Goal: Navigation & Orientation: Find specific page/section

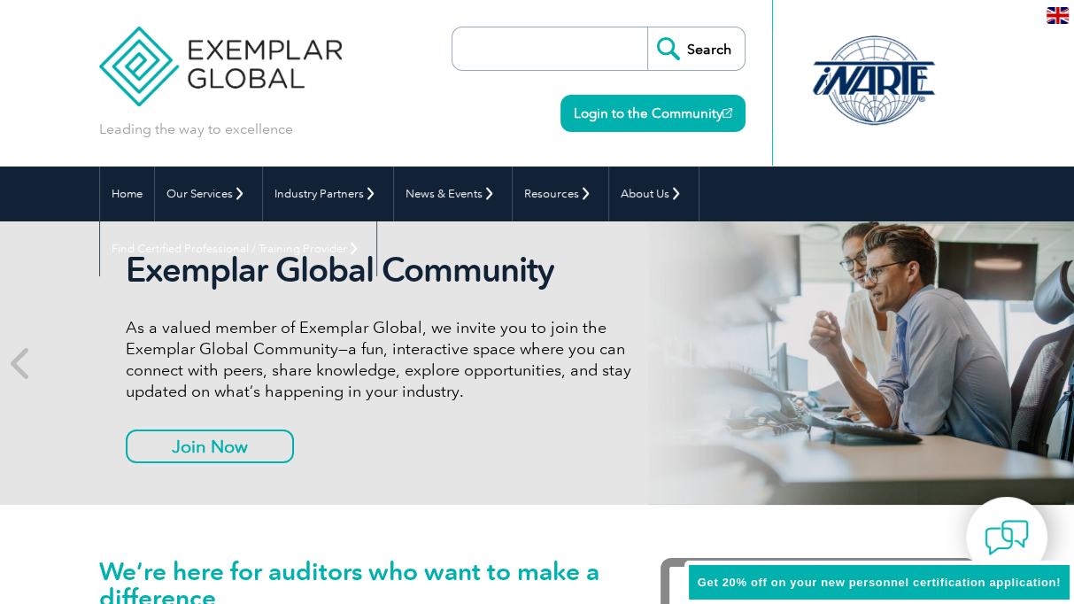
click at [1057, 13] on img at bounding box center [1058, 15] width 22 height 17
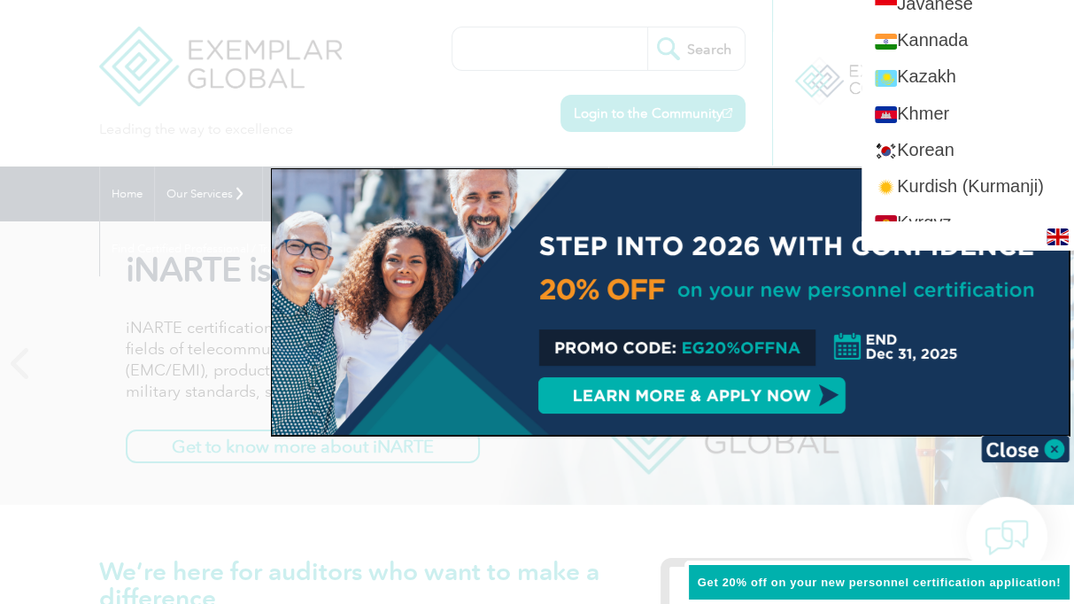
scroll to position [1683, 0]
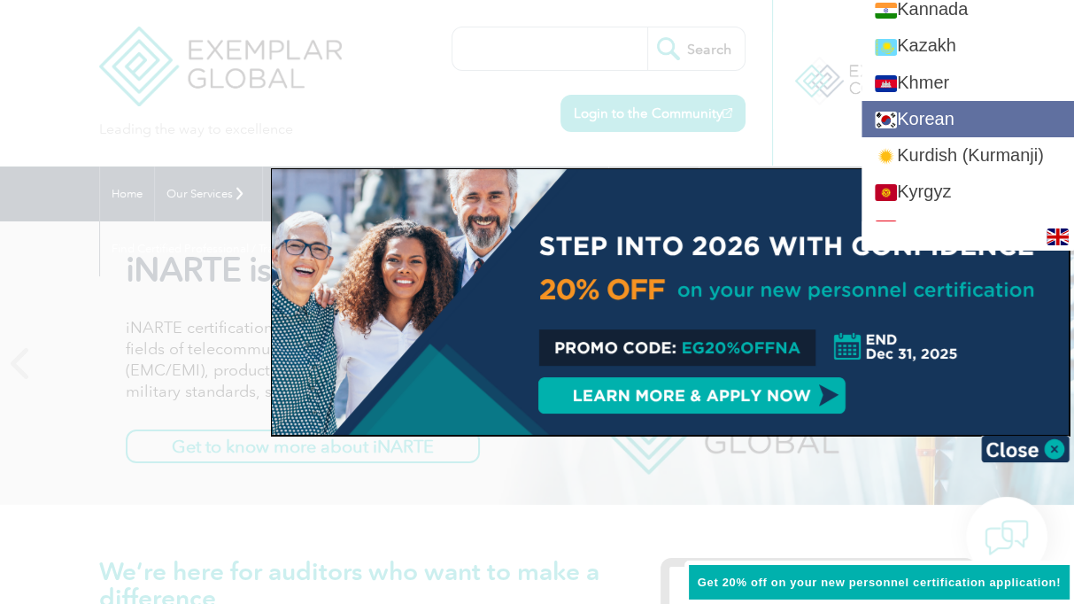
click at [958, 109] on link "Korean" at bounding box center [968, 119] width 213 height 36
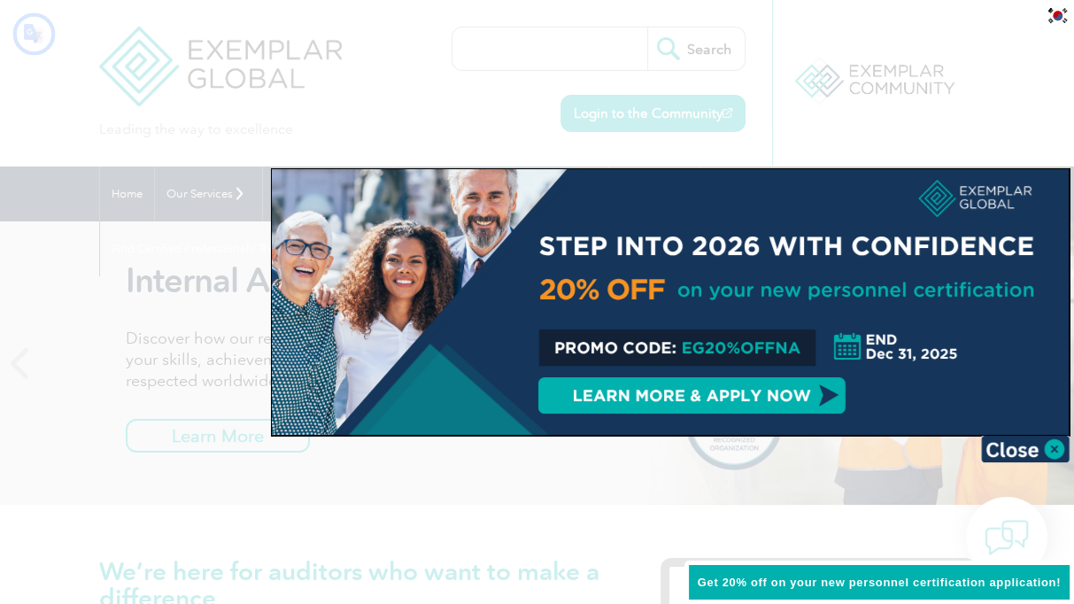
scroll to position [0, 0]
type input "찾다"
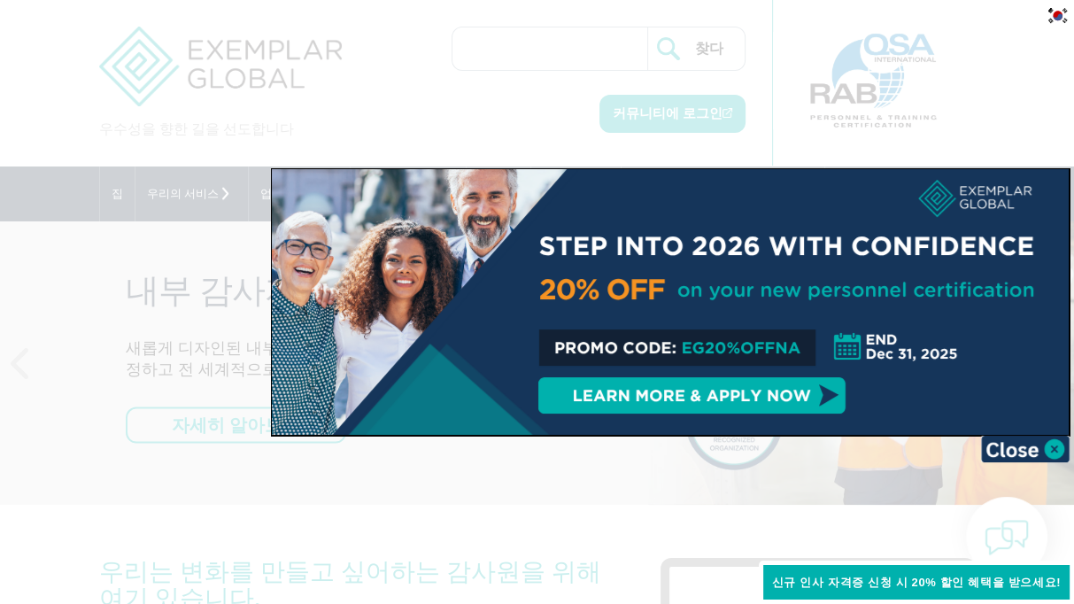
scroll to position [181, 0]
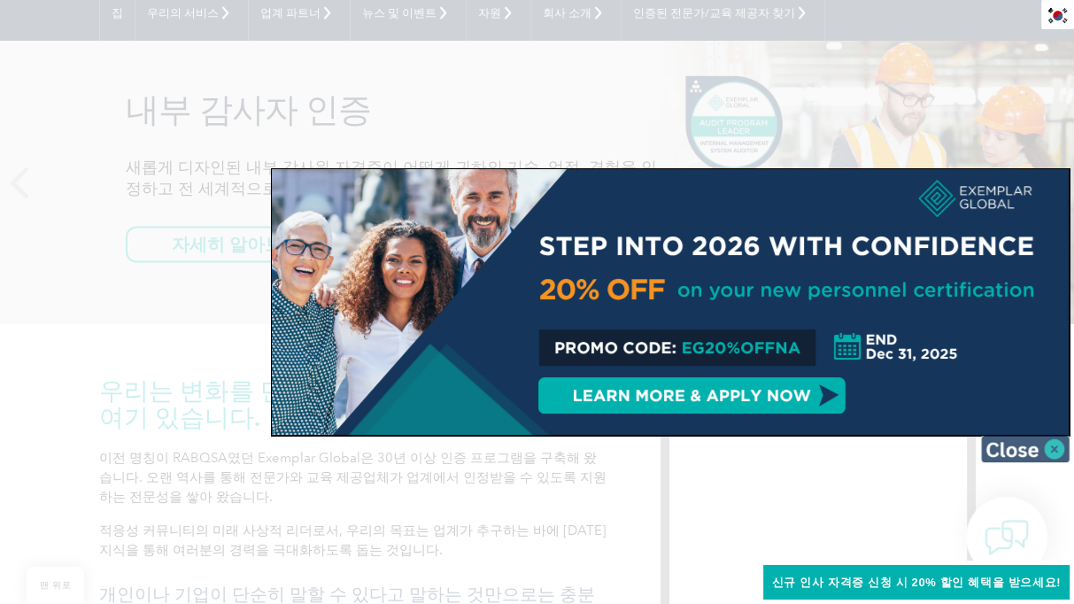
click at [1056, 445] on img at bounding box center [1025, 449] width 89 height 27
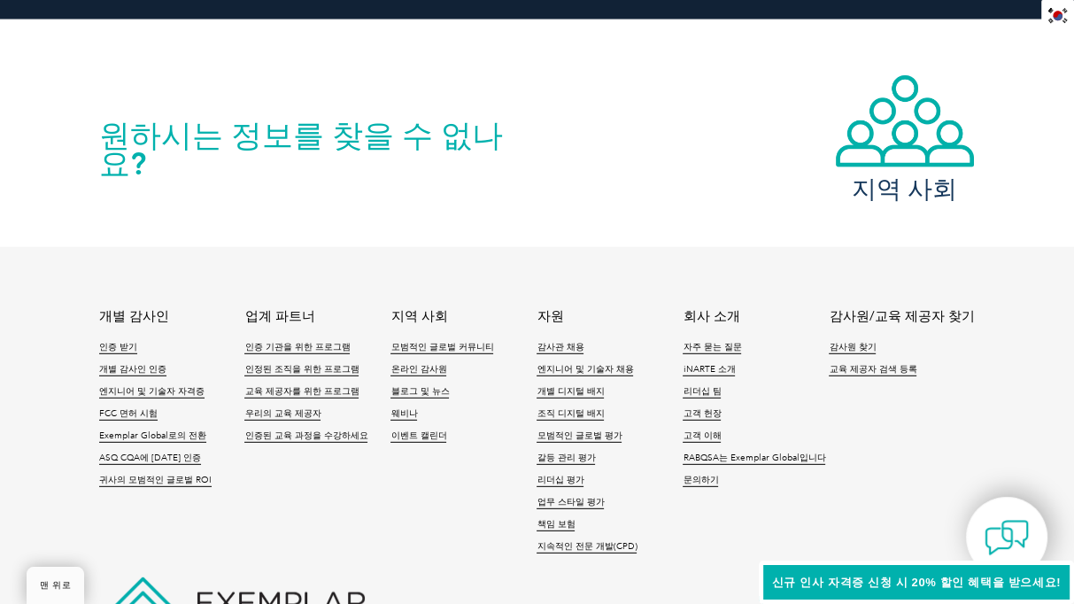
scroll to position [3974, 0]
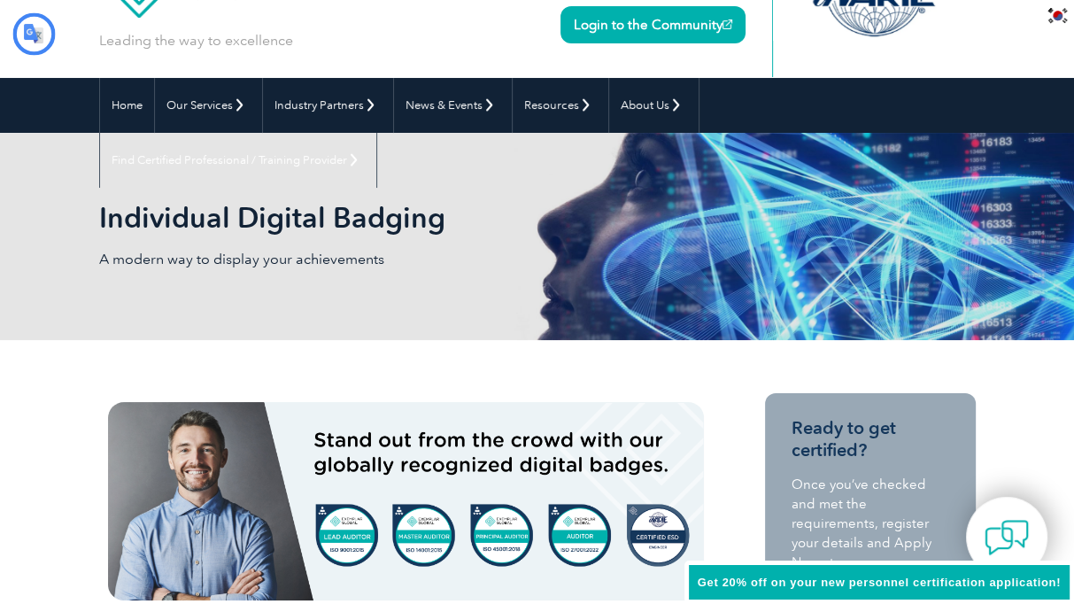
type input "찾다"
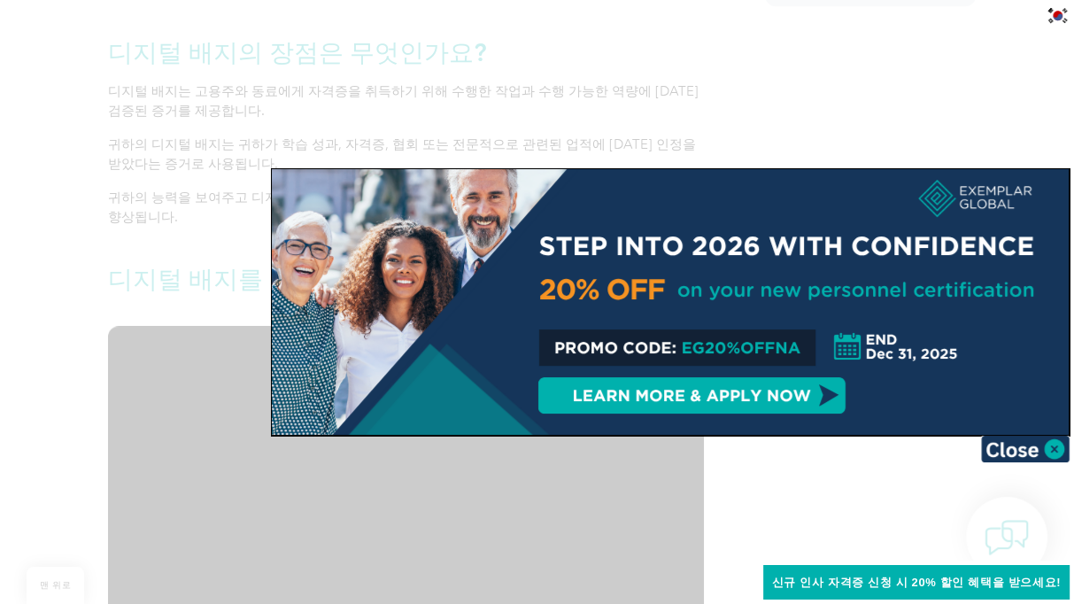
scroll to position [1860, 0]
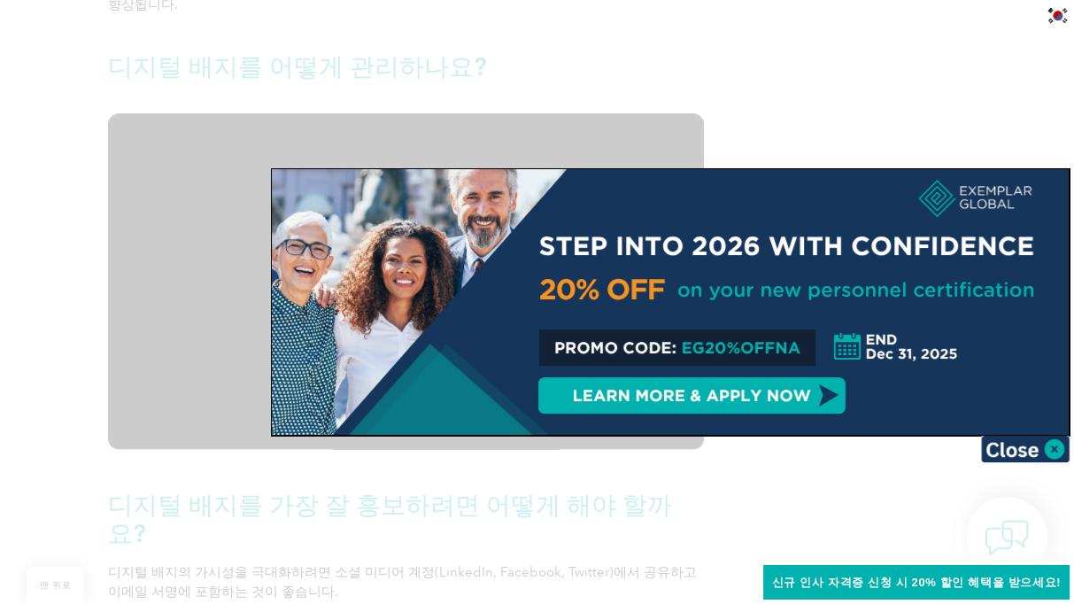
click at [1052, 445] on img at bounding box center [1025, 449] width 89 height 27
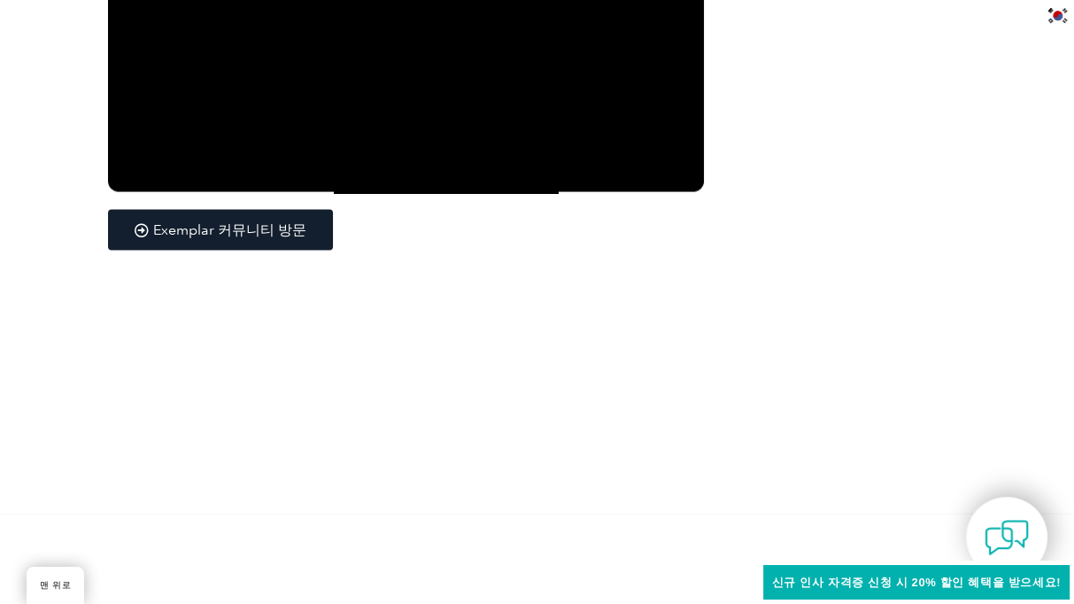
scroll to position [3071, 0]
